Goal: Understand process/instructions: Learn how to perform a task or action

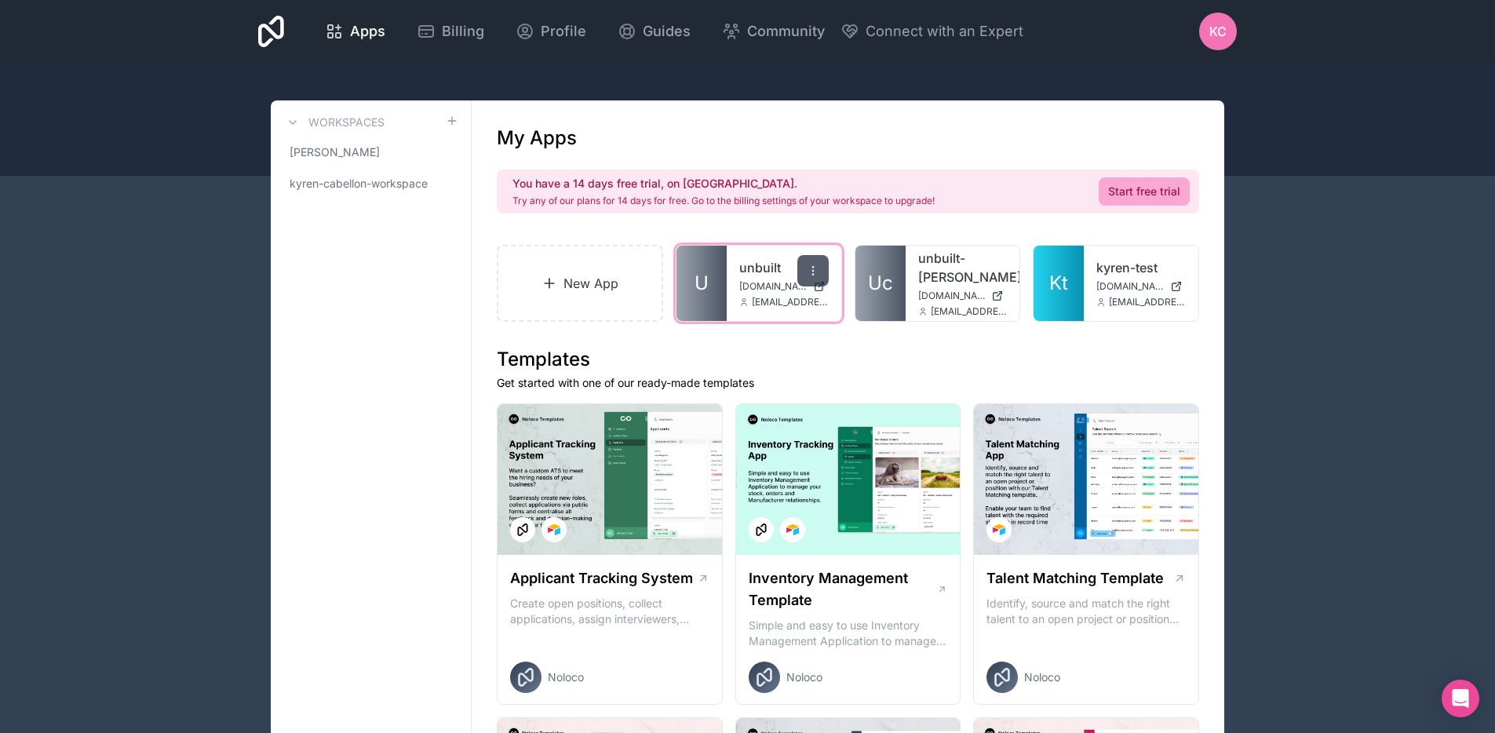
click at [811, 274] on icon at bounding box center [813, 270] width 13 height 13
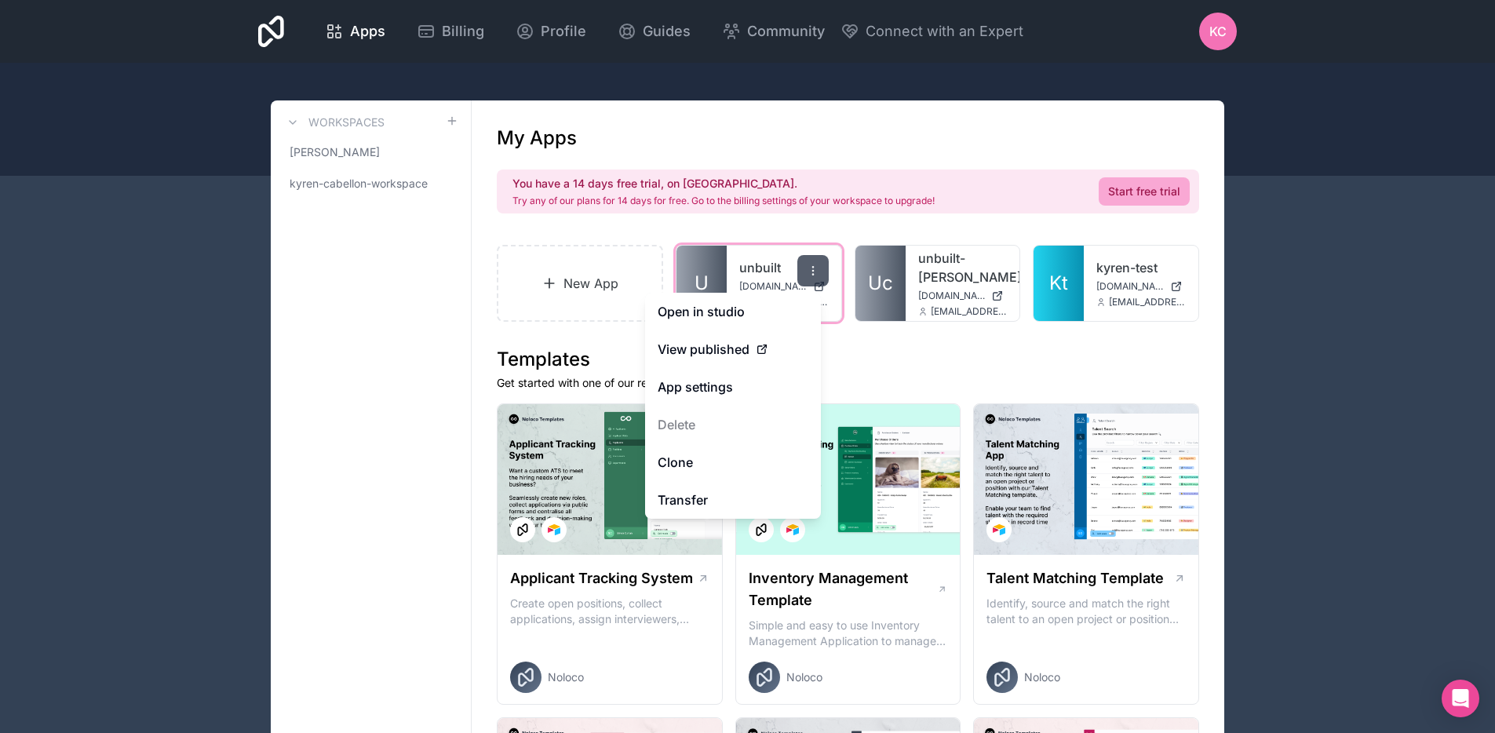
click at [812, 272] on icon at bounding box center [813, 270] width 13 height 13
click at [874, 376] on p "Get started with one of our ready-made templates" at bounding box center [848, 383] width 702 height 16
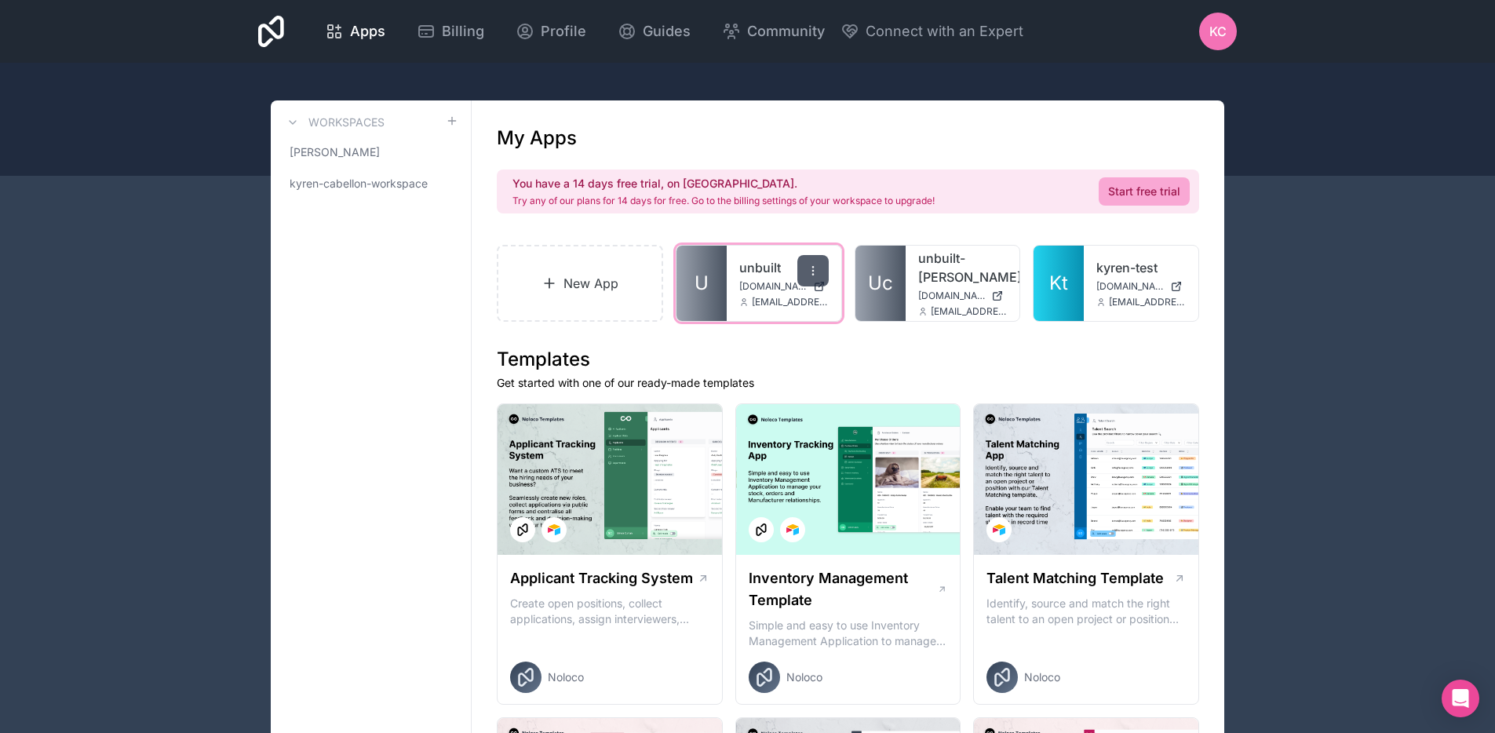
click at [815, 270] on icon at bounding box center [813, 270] width 13 height 13
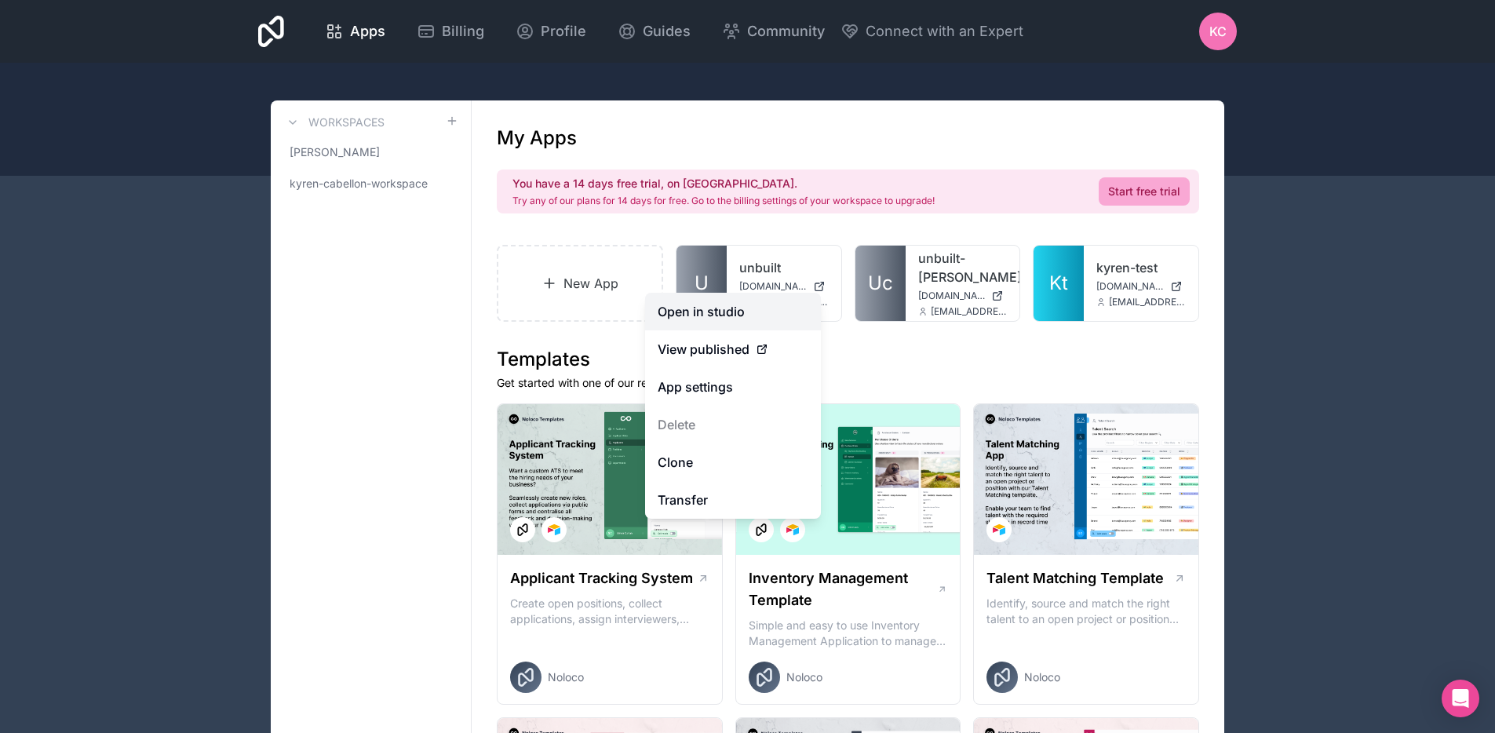
click at [751, 306] on link "Open in studio" at bounding box center [733, 312] width 176 height 38
